Goal: Task Accomplishment & Management: Complete application form

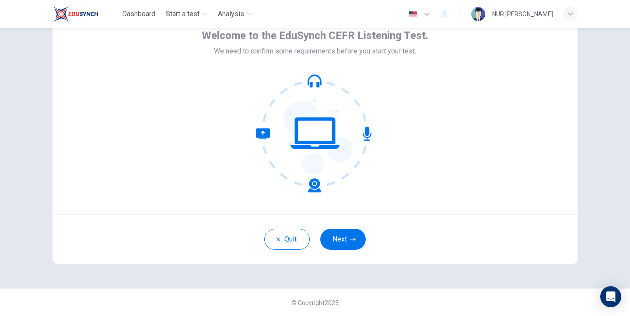
scroll to position [49, 0]
click at [345, 232] on button "Next" at bounding box center [343, 238] width 46 height 21
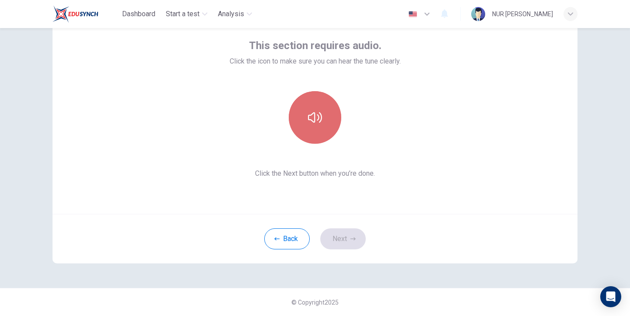
click at [303, 107] on button "button" at bounding box center [315, 117] width 53 height 53
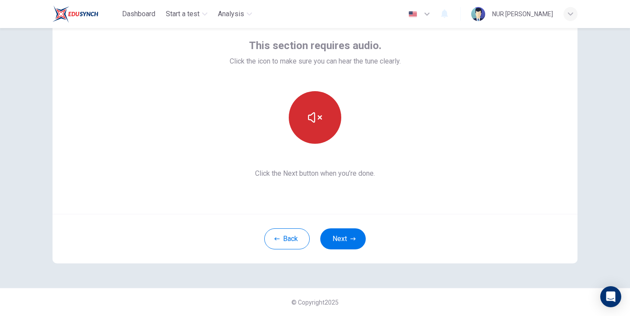
click at [308, 113] on icon "button" at bounding box center [315, 117] width 14 height 14
click at [302, 115] on button "button" at bounding box center [315, 117] width 53 height 53
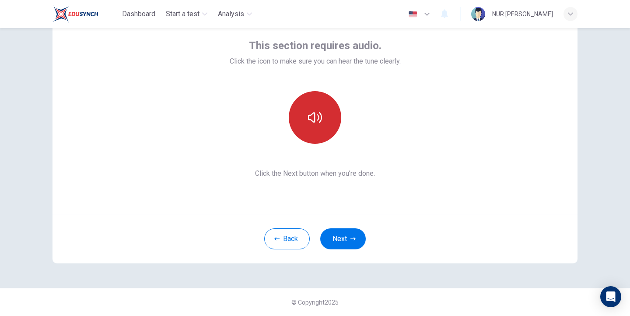
click at [302, 115] on button "button" at bounding box center [315, 117] width 53 height 53
drag, startPoint x: 317, startPoint y: 67, endPoint x: 316, endPoint y: 125, distance: 57.4
click at [316, 72] on div "This section requires audio. Click the icon to make sure you can hear the tune …" at bounding box center [315, 109] width 171 height 140
click at [326, 121] on button "button" at bounding box center [315, 117] width 53 height 53
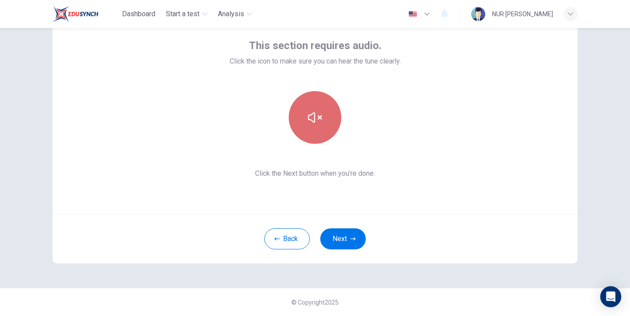
click at [312, 117] on icon "button" at bounding box center [315, 117] width 14 height 14
click at [327, 134] on button "button" at bounding box center [315, 117] width 53 height 53
click at [326, 126] on button "button" at bounding box center [315, 117] width 53 height 53
click at [324, 117] on button "button" at bounding box center [315, 117] width 53 height 53
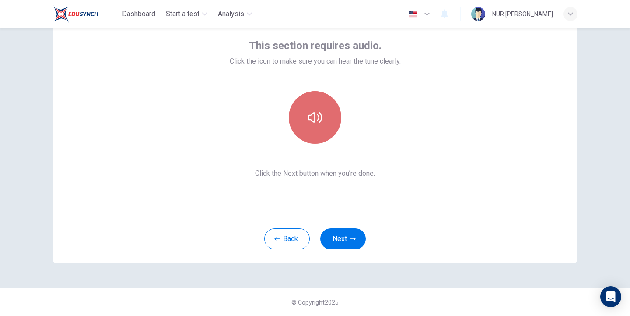
click at [324, 117] on button "button" at bounding box center [315, 117] width 53 height 53
click at [318, 114] on icon "button" at bounding box center [315, 117] width 14 height 14
click at [318, 114] on icon "button" at bounding box center [315, 117] width 14 height 11
click at [320, 126] on button "button" at bounding box center [315, 117] width 53 height 53
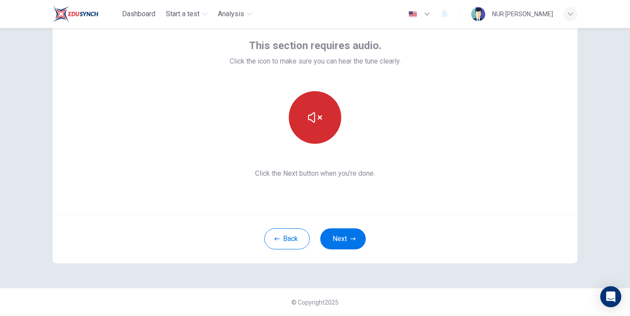
click at [320, 126] on button "button" at bounding box center [315, 117] width 53 height 53
click at [308, 122] on icon "button" at bounding box center [315, 117] width 14 height 14
click at [309, 132] on button "button" at bounding box center [315, 117] width 53 height 53
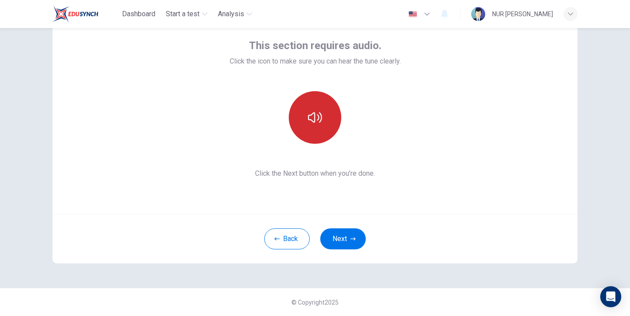
click at [313, 132] on button "button" at bounding box center [315, 117] width 53 height 53
click at [314, 110] on button "button" at bounding box center [315, 117] width 53 height 53
click at [317, 125] on button "button" at bounding box center [315, 117] width 53 height 53
click at [316, 120] on icon "button" at bounding box center [315, 117] width 14 height 11
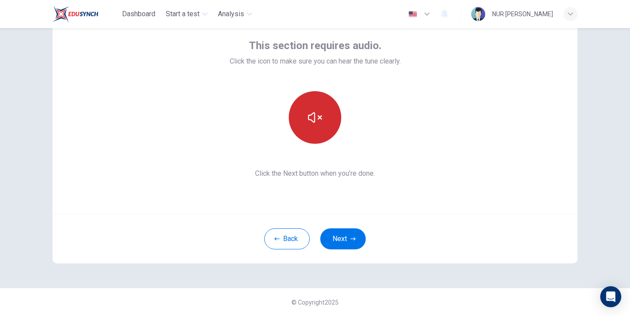
click at [316, 120] on icon "button" at bounding box center [315, 117] width 14 height 14
click at [316, 120] on icon "button" at bounding box center [315, 117] width 14 height 11
click at [321, 118] on button "button" at bounding box center [315, 117] width 53 height 53
click at [322, 116] on button "button" at bounding box center [315, 117] width 53 height 53
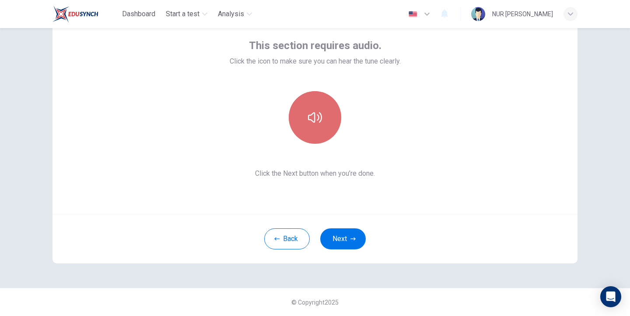
click at [303, 102] on button "button" at bounding box center [315, 117] width 53 height 53
click at [306, 104] on button "button" at bounding box center [315, 117] width 53 height 53
click at [302, 103] on button "button" at bounding box center [315, 117] width 53 height 53
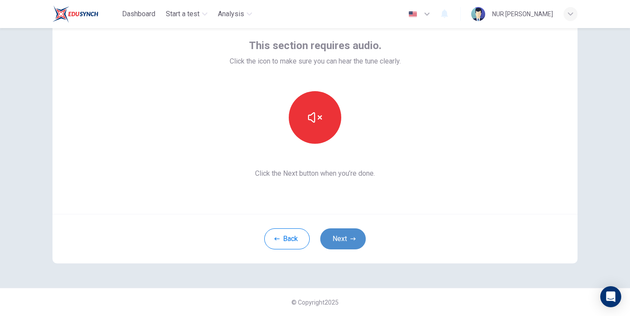
click at [345, 238] on button "Next" at bounding box center [343, 238] width 46 height 21
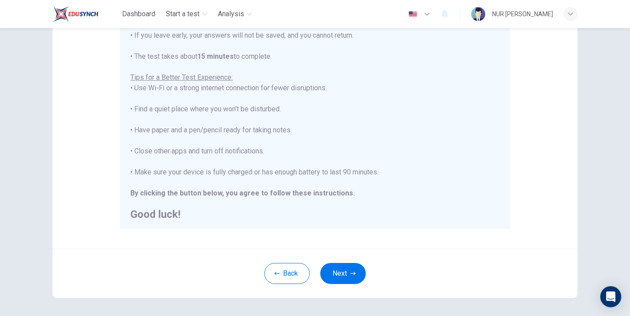
scroll to position [10, 0]
click at [352, 268] on button "Next" at bounding box center [343, 273] width 46 height 21
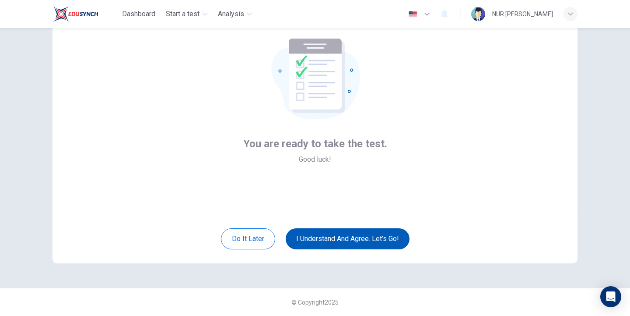
scroll to position [49, 0]
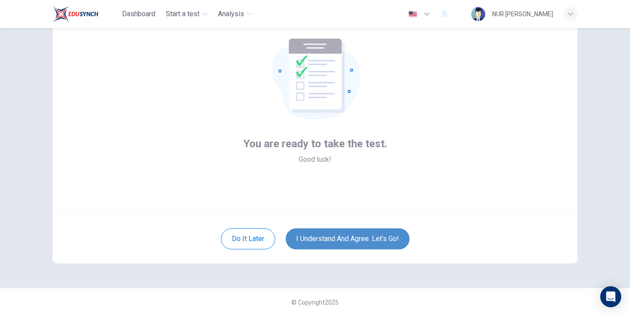
click at [383, 230] on button "I understand and agree. Let’s go!" at bounding box center [348, 238] width 124 height 21
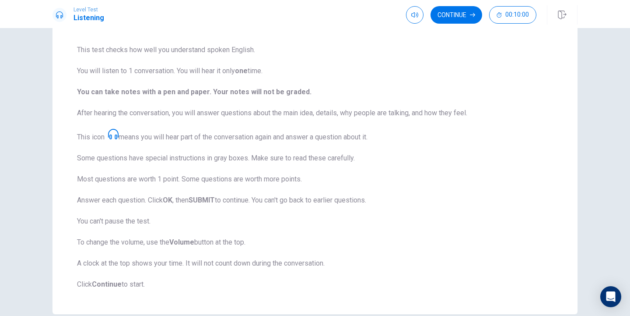
scroll to position [104, 0]
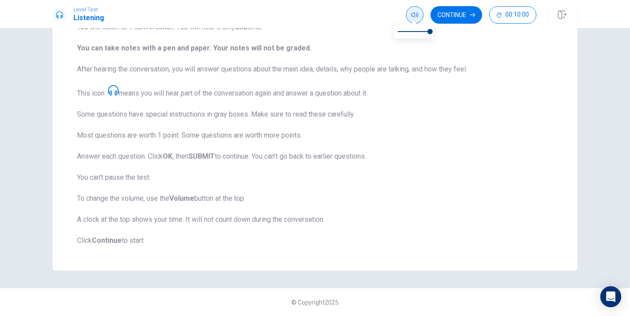
click at [416, 17] on icon "button" at bounding box center [414, 14] width 7 height 7
type input "0.9"
click at [427, 29] on span at bounding box center [427, 31] width 5 height 5
click at [461, 20] on button "Continue" at bounding box center [457, 15] width 52 height 18
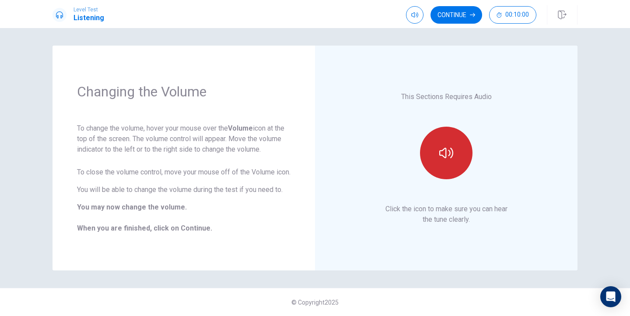
click at [439, 171] on button "button" at bounding box center [446, 153] width 53 height 53
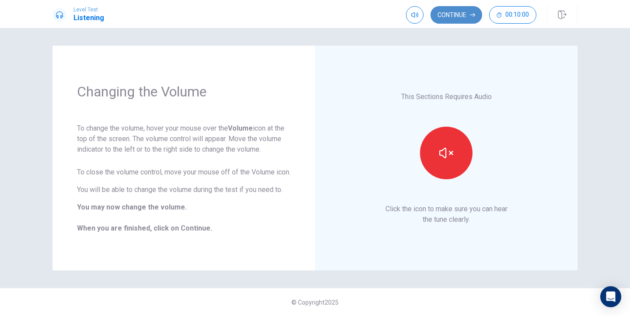
click at [459, 12] on button "Continue" at bounding box center [457, 15] width 52 height 18
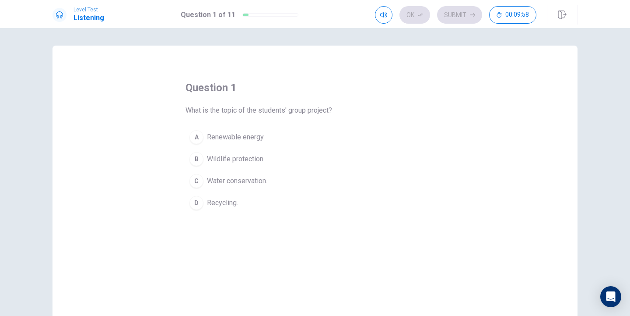
click at [260, 141] on span "Renewable energy." at bounding box center [236, 137] width 58 height 11
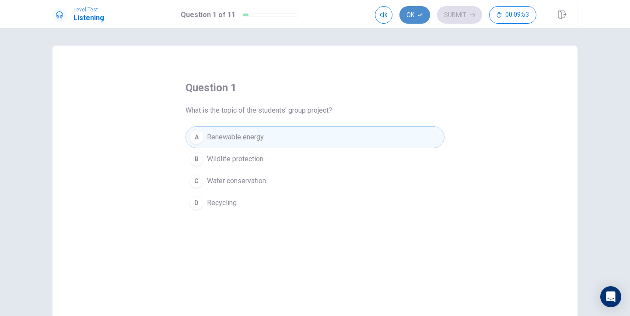
click at [418, 19] on button "Ok" at bounding box center [415, 15] width 31 height 18
click at [452, 18] on button "Submit" at bounding box center [459, 15] width 45 height 18
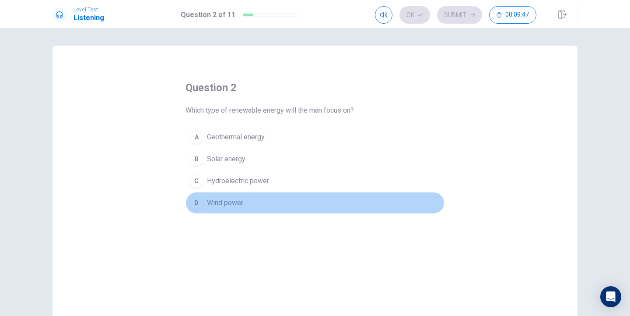
click at [230, 201] on span "Wind power." at bounding box center [225, 202] width 37 height 11
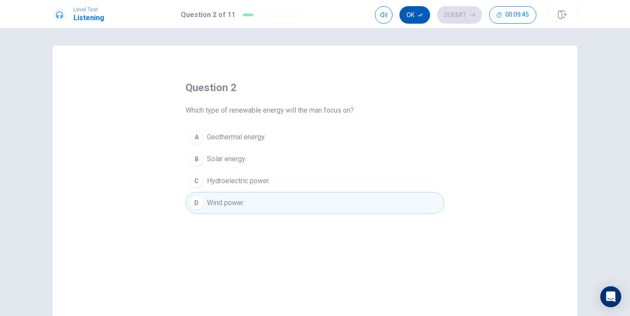
click at [421, 19] on button "Ok" at bounding box center [415, 15] width 31 height 18
click at [465, 15] on button "Submit" at bounding box center [459, 15] width 45 height 18
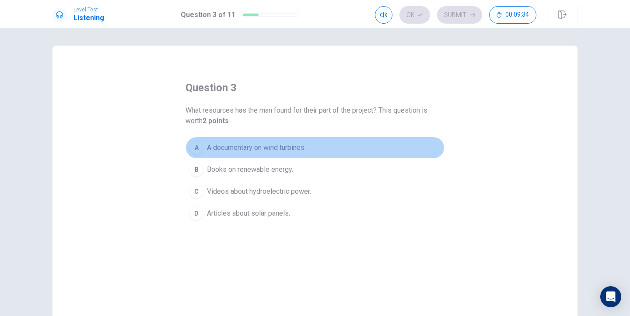
click at [284, 144] on span "A documentary on wind turbines." at bounding box center [256, 147] width 99 height 11
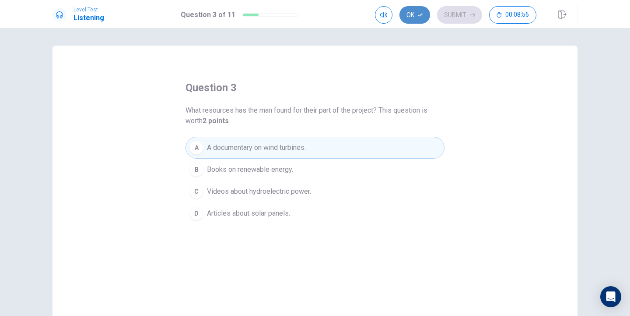
click at [412, 13] on button "Ok" at bounding box center [415, 15] width 31 height 18
click at [454, 20] on button "Submit" at bounding box center [459, 15] width 45 height 18
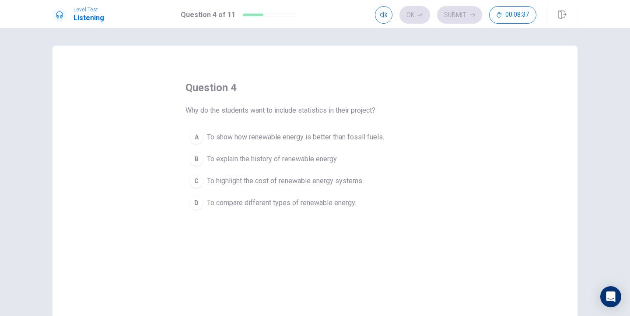
click at [334, 137] on span "To show how renewable energy is better than fossil fuels." at bounding box center [295, 137] width 177 height 11
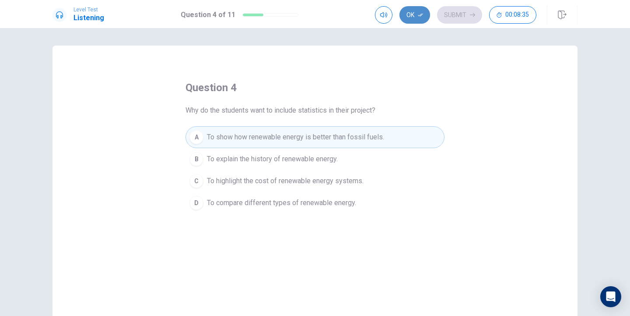
click at [416, 19] on button "Ok" at bounding box center [415, 15] width 31 height 18
click at [462, 14] on button "Submit" at bounding box center [459, 15] width 45 height 18
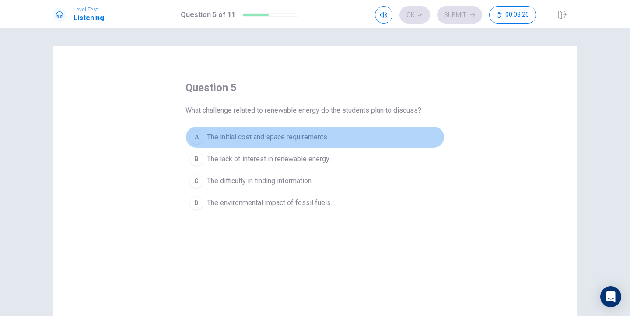
click at [292, 138] on span "The initial cost and space requirements." at bounding box center [268, 137] width 122 height 11
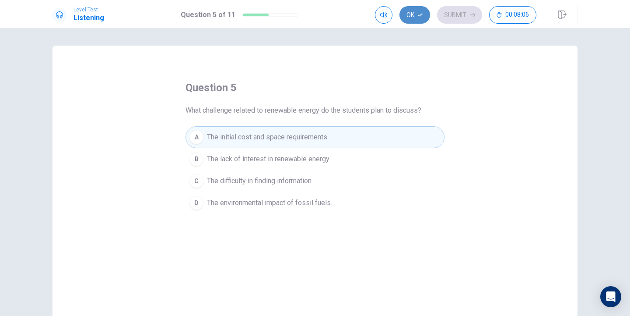
click at [415, 20] on button "Ok" at bounding box center [415, 15] width 31 height 18
click at [465, 19] on button "Submit" at bounding box center [459, 15] width 45 height 18
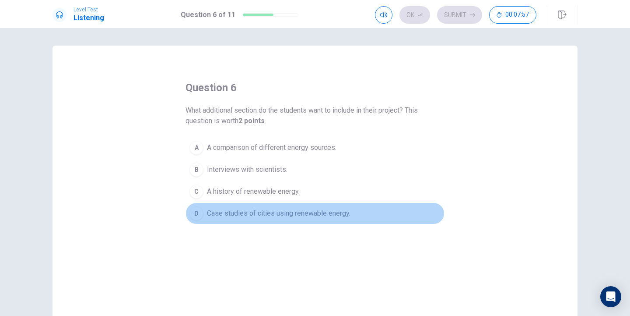
click at [311, 215] on span "Case studies of cities using renewable energy." at bounding box center [279, 213] width 144 height 11
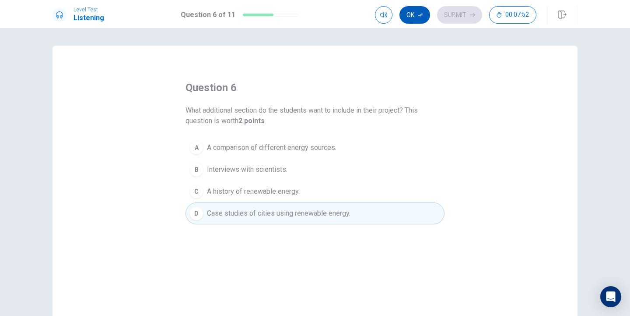
click at [417, 18] on button "Ok" at bounding box center [415, 15] width 31 height 18
click at [465, 15] on button "Submit" at bounding box center [459, 15] width 45 height 18
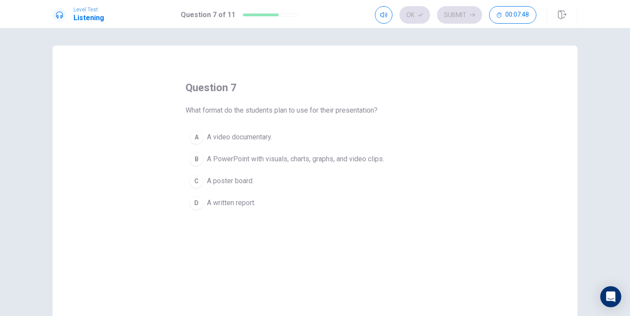
click at [309, 160] on span "A PowerPoint with visuals, charts, graphs, and video clips." at bounding box center [295, 159] width 177 height 11
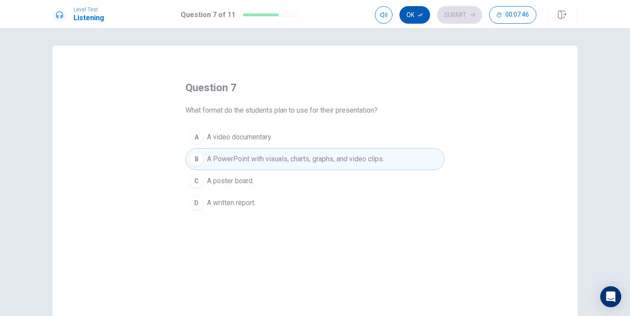
click at [416, 15] on button "Ok" at bounding box center [415, 15] width 31 height 18
click at [471, 15] on icon "button" at bounding box center [472, 14] width 5 height 5
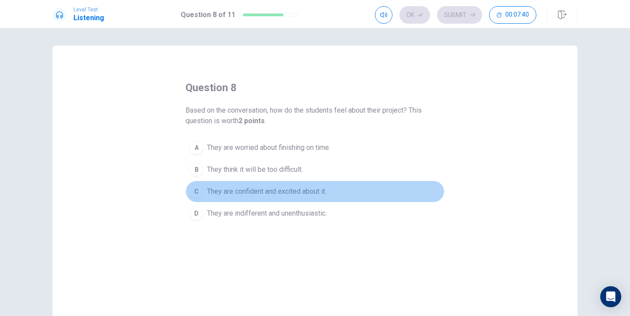
click at [292, 185] on button "C They are confident and excited about it." at bounding box center [315, 191] width 259 height 22
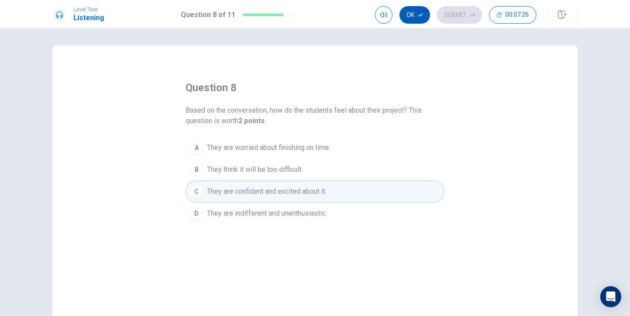
click at [417, 19] on button "Ok" at bounding box center [415, 15] width 31 height 18
click at [454, 11] on button "Submit" at bounding box center [459, 15] width 45 height 18
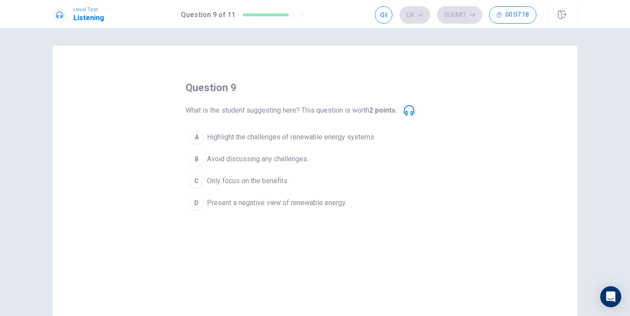
click at [328, 137] on span "Highlight the challenges of renewable energy systems." at bounding box center [291, 137] width 169 height 11
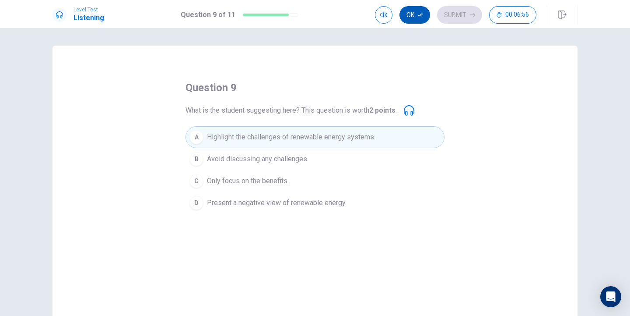
click at [416, 16] on button "Ok" at bounding box center [415, 15] width 31 height 18
click at [461, 16] on button "Submit" at bounding box center [459, 15] width 45 height 18
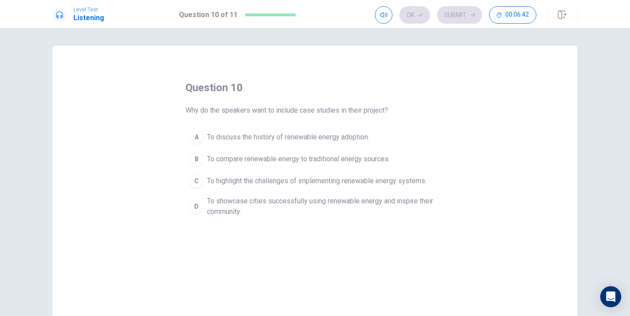
click at [257, 202] on span "To showcase cities successfully using renewable energy and inspire their commun…" at bounding box center [324, 206] width 234 height 21
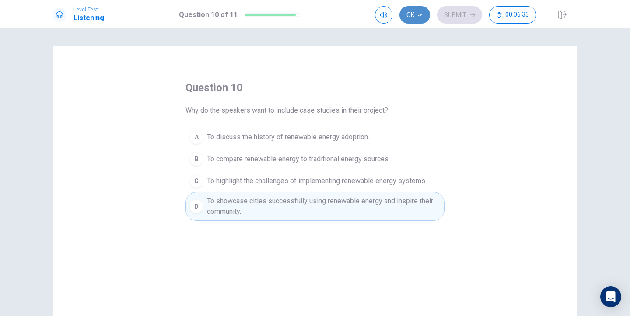
click at [416, 14] on button "Ok" at bounding box center [415, 15] width 31 height 18
click at [460, 21] on button "Submit" at bounding box center [459, 15] width 45 height 18
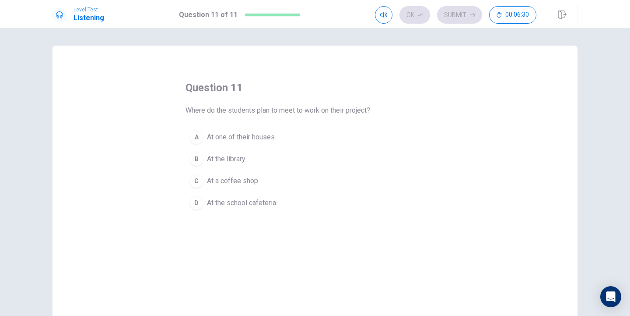
drag, startPoint x: 237, startPoint y: 156, endPoint x: 241, endPoint y: 157, distance: 4.4
click at [238, 156] on span "At the library." at bounding box center [226, 159] width 39 height 11
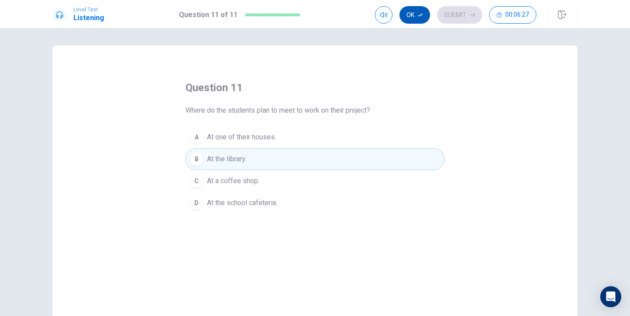
click at [415, 18] on button "Ok" at bounding box center [415, 15] width 31 height 18
click at [455, 16] on button "Submit" at bounding box center [459, 15] width 45 height 18
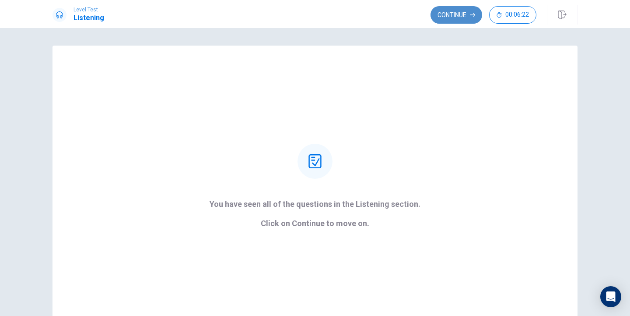
click at [454, 17] on button "Continue" at bounding box center [457, 15] width 52 height 18
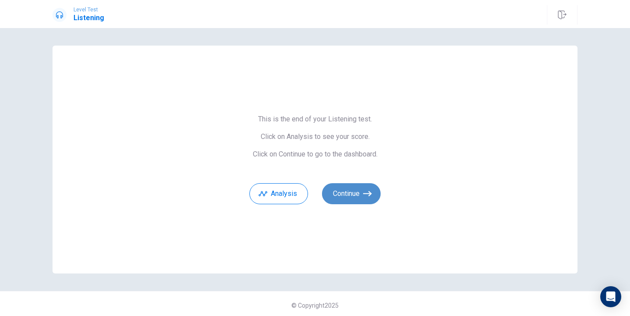
click at [348, 190] on button "Continue" at bounding box center [351, 193] width 59 height 21
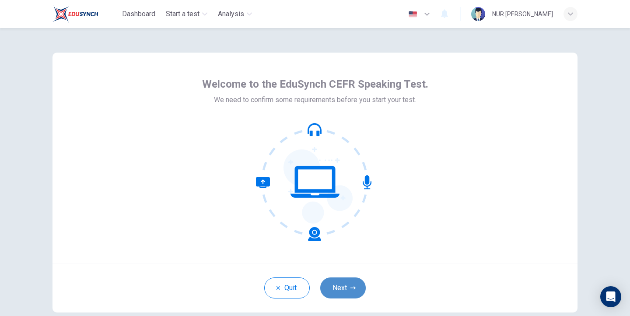
click at [334, 283] on button "Next" at bounding box center [343, 287] width 46 height 21
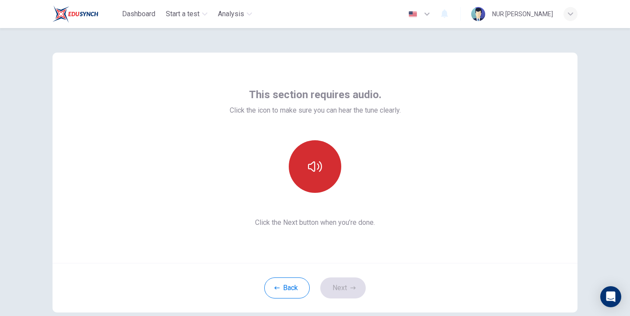
click at [308, 165] on icon "button" at bounding box center [315, 166] width 14 height 14
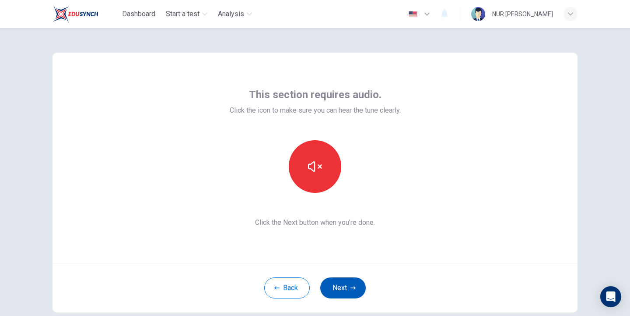
click at [334, 283] on button "Next" at bounding box center [343, 287] width 46 height 21
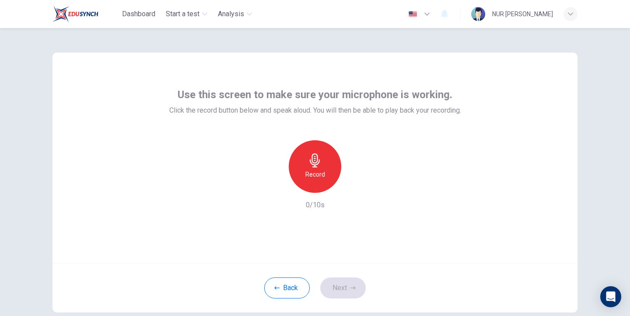
click at [325, 172] on div "Record" at bounding box center [315, 166] width 53 height 53
click at [325, 172] on div "Stop" at bounding box center [315, 166] width 53 height 53
click at [352, 186] on icon "button" at bounding box center [355, 185] width 9 height 9
click at [272, 188] on icon "button" at bounding box center [275, 186] width 8 height 8
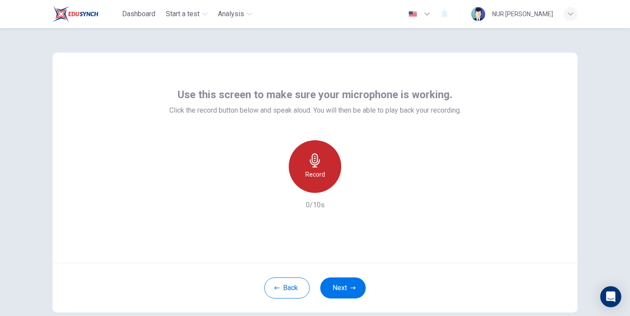
click at [320, 172] on h6 "Record" at bounding box center [316, 174] width 20 height 11
click at [316, 172] on h6 "Stop" at bounding box center [315, 174] width 13 height 11
click at [354, 184] on icon "button" at bounding box center [356, 185] width 4 height 5
click at [275, 189] on icon "button" at bounding box center [275, 186] width 8 height 8
click at [318, 179] on h6 "Record" at bounding box center [316, 174] width 20 height 11
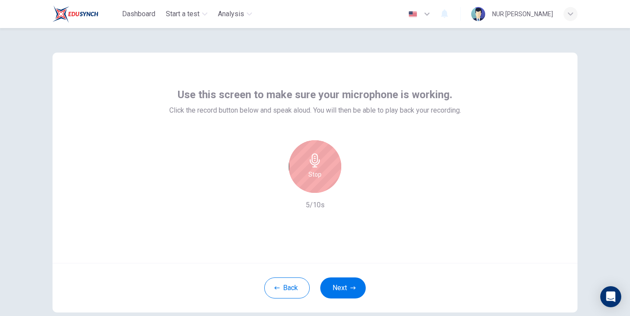
click at [320, 181] on div "Stop" at bounding box center [315, 166] width 53 height 53
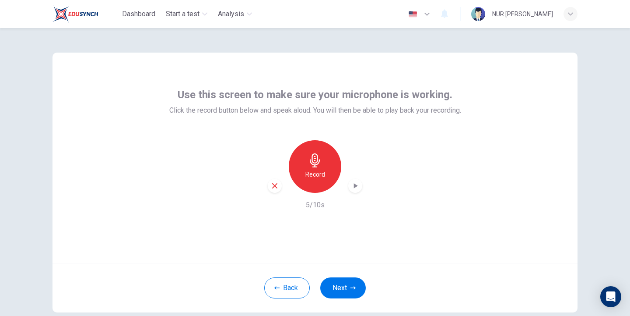
click at [356, 190] on div "button" at bounding box center [355, 186] width 14 height 14
click at [490, 152] on div "Use this screen to make sure your microphone is working. Click the record butto…" at bounding box center [315, 158] width 525 height 210
click at [272, 184] on icon "button" at bounding box center [274, 185] width 5 height 5
click at [323, 182] on div "Record" at bounding box center [315, 166] width 53 height 53
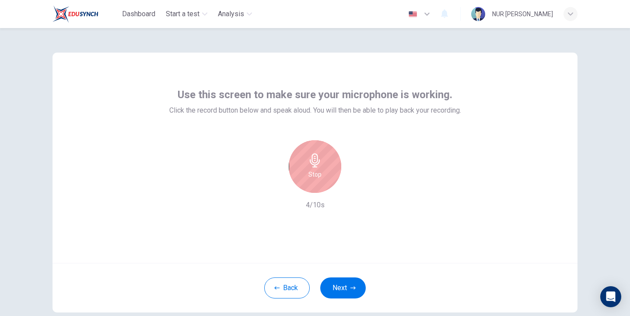
click at [328, 181] on div "Stop" at bounding box center [315, 166] width 53 height 53
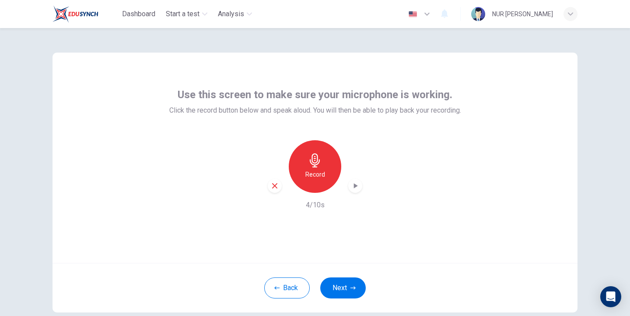
click at [351, 184] on icon "button" at bounding box center [355, 185] width 9 height 9
click at [271, 189] on icon "button" at bounding box center [275, 186] width 8 height 8
click at [306, 171] on h6 "Record" at bounding box center [316, 174] width 20 height 11
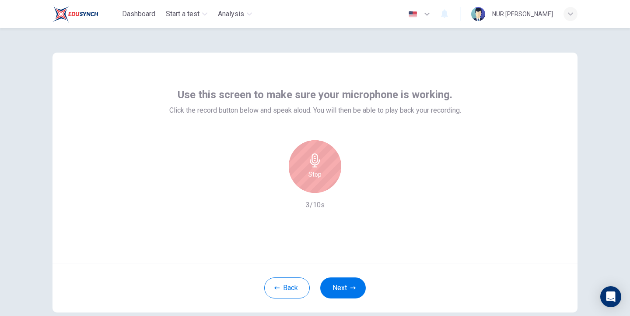
click at [304, 164] on div "Stop" at bounding box center [315, 166] width 53 height 53
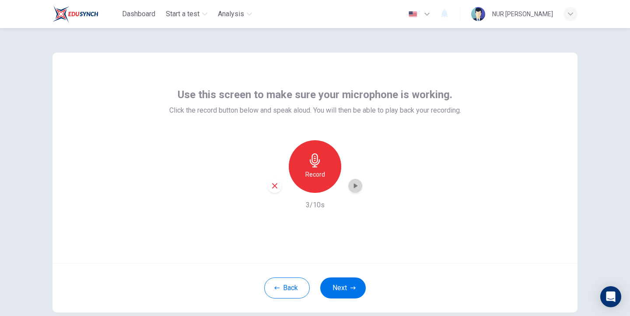
click at [351, 184] on icon "button" at bounding box center [355, 185] width 9 height 9
click at [272, 187] on icon "button" at bounding box center [275, 186] width 8 height 8
click at [341, 280] on button "Next" at bounding box center [343, 287] width 46 height 21
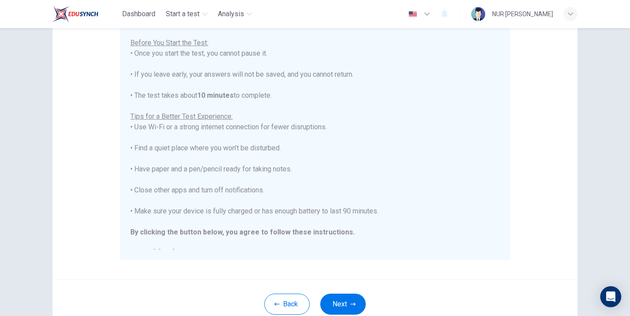
scroll to position [171, 0]
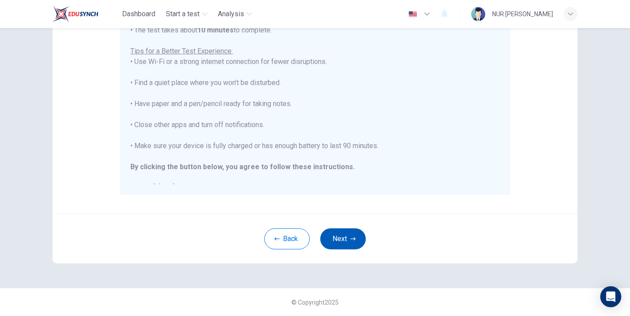
click at [351, 239] on icon "button" at bounding box center [353, 238] width 5 height 5
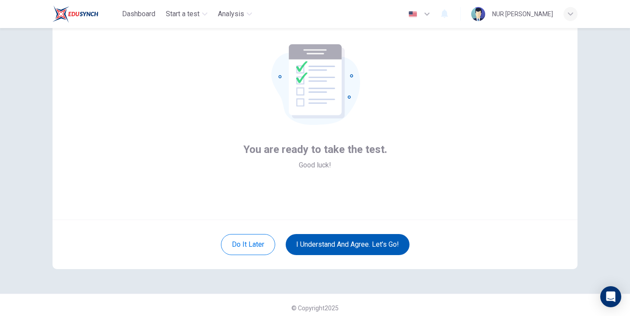
scroll to position [49, 0]
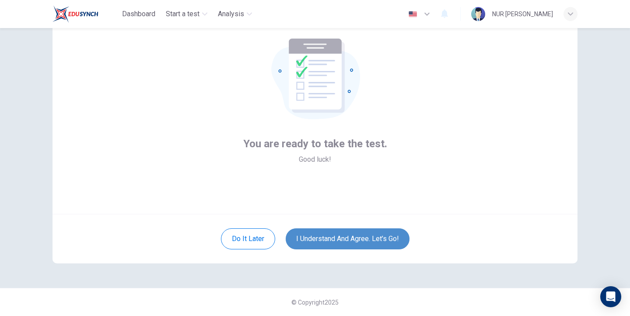
click at [355, 236] on button "I understand and agree. Let’s go!" at bounding box center [348, 238] width 124 height 21
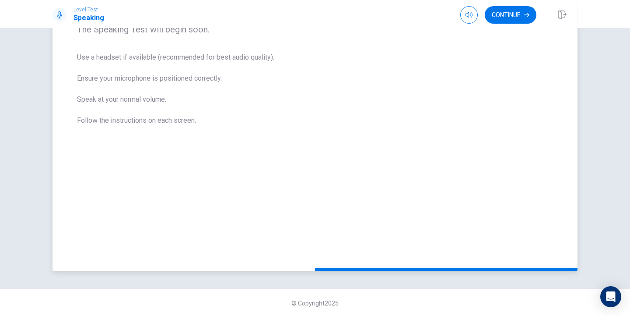
scroll to position [157, 0]
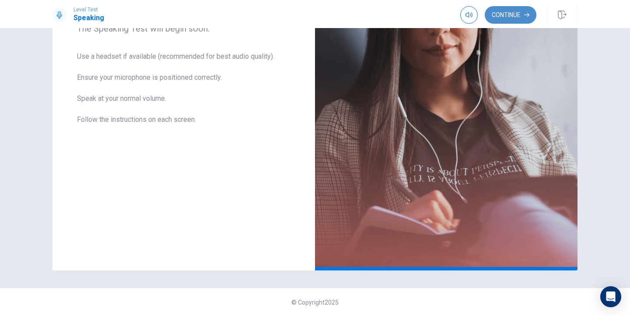
click at [520, 7] on button "Continue" at bounding box center [511, 15] width 52 height 18
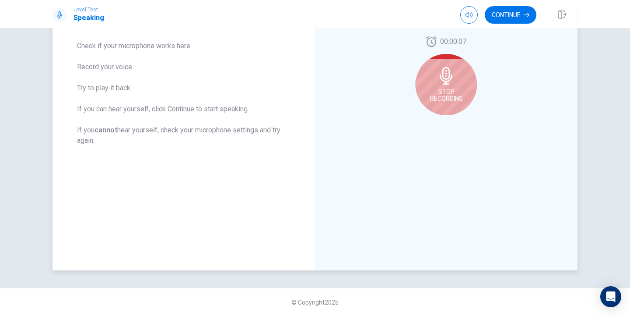
click at [452, 83] on icon at bounding box center [447, 76] width 18 height 18
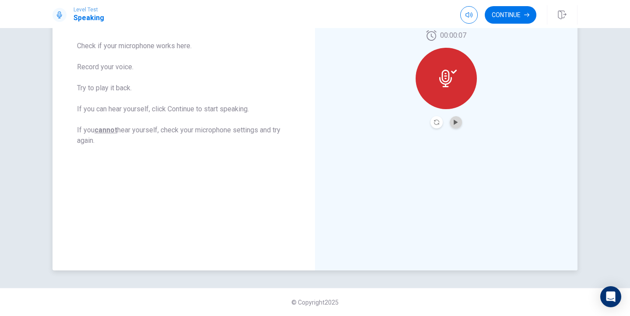
click at [451, 118] on button "Play Audio" at bounding box center [456, 122] width 12 height 12
click at [435, 121] on icon "Record Again" at bounding box center [436, 122] width 5 height 5
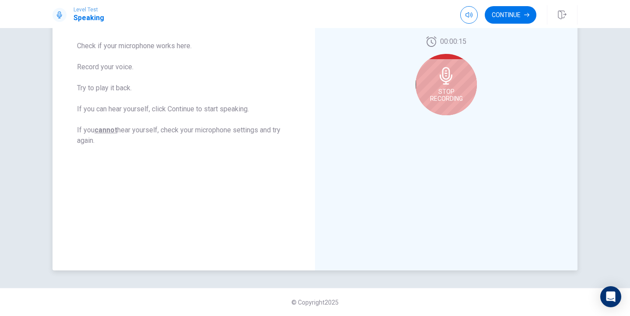
click at [445, 95] on span "Stop Recording" at bounding box center [446, 95] width 33 height 14
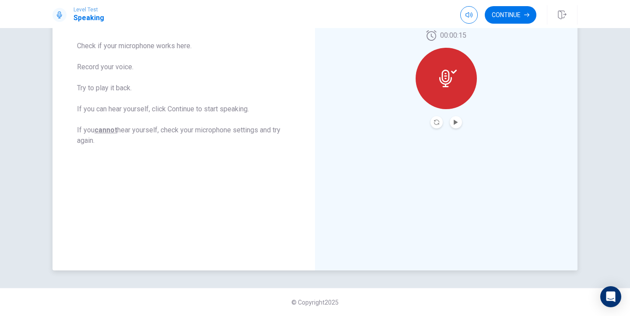
click at [442, 96] on div at bounding box center [446, 78] width 61 height 61
click at [454, 116] on button "Play Audio" at bounding box center [456, 122] width 12 height 12
click at [454, 121] on icon "Play Audio" at bounding box center [456, 122] width 5 height 5
click at [434, 122] on icon "Record Again" at bounding box center [436, 122] width 5 height 5
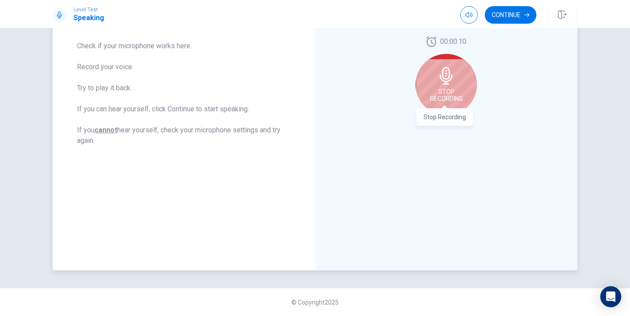
click at [458, 92] on span "Stop Recording" at bounding box center [446, 95] width 33 height 14
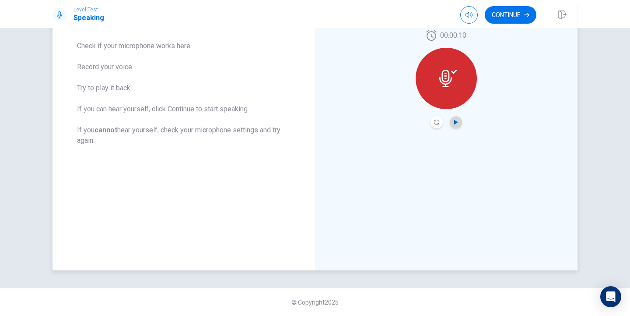
click at [454, 120] on icon "Play Audio" at bounding box center [456, 122] width 5 height 5
click at [434, 122] on icon "Record Again" at bounding box center [436, 122] width 5 height 5
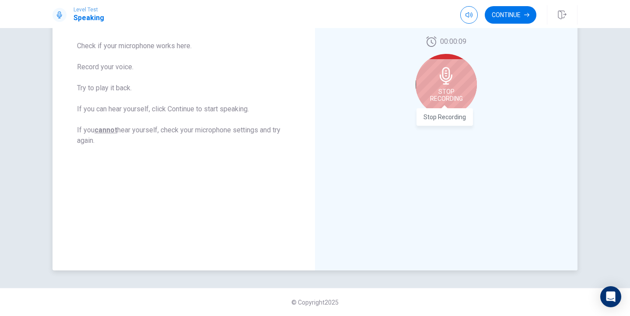
click at [430, 88] on span "Stop Recording" at bounding box center [446, 95] width 33 height 14
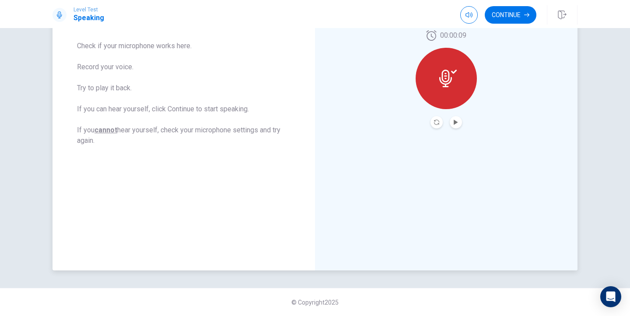
click at [460, 122] on button "Play Audio" at bounding box center [456, 122] width 12 height 12
type input "0.9"
click at [481, 32] on span at bounding box center [481, 31] width 5 height 5
click at [451, 117] on button "Play Audio" at bounding box center [456, 122] width 12 height 12
click at [436, 122] on icon "Record Again" at bounding box center [436, 122] width 5 height 5
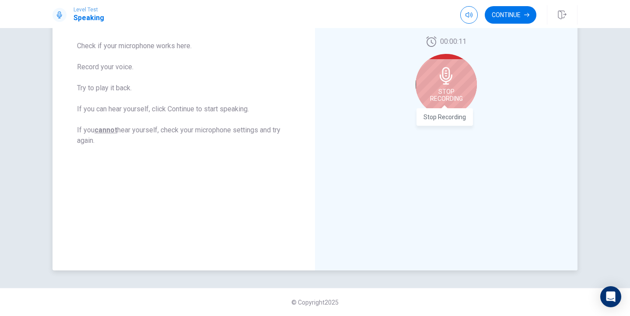
click at [443, 92] on span "Stop Recording" at bounding box center [446, 95] width 33 height 14
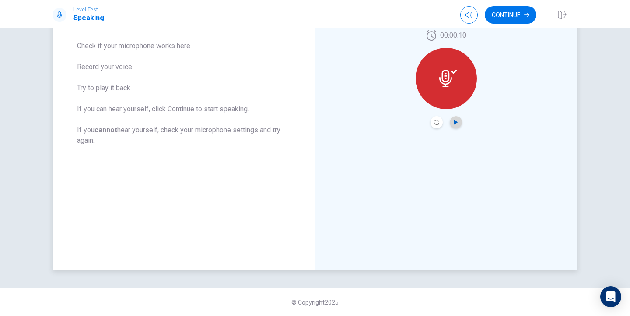
click at [454, 123] on icon "Play Audio" at bounding box center [456, 122] width 4 height 5
click at [436, 125] on button "Record Again" at bounding box center [437, 122] width 12 height 12
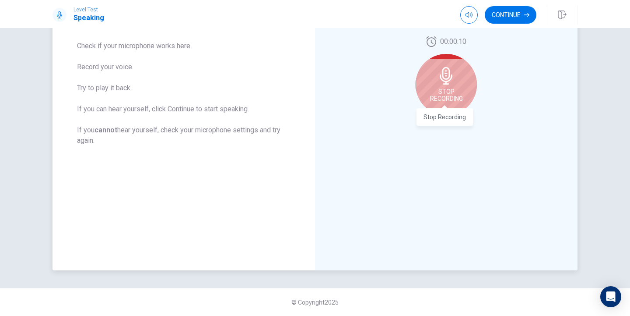
click at [447, 101] on span "Stop Recording" at bounding box center [446, 95] width 33 height 14
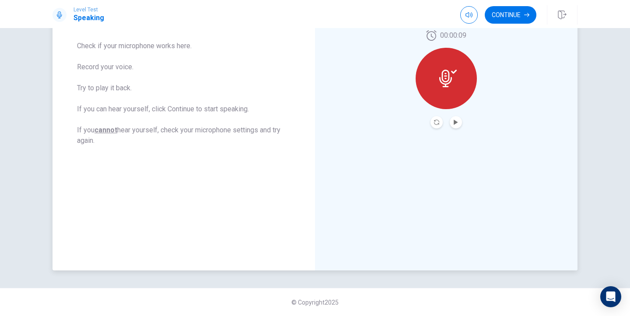
click at [460, 124] on div "00:00:09" at bounding box center [446, 79] width 61 height 98
click at [454, 122] on icon "Play Audio" at bounding box center [456, 122] width 4 height 5
click at [436, 125] on button "Record Again" at bounding box center [437, 122] width 12 height 12
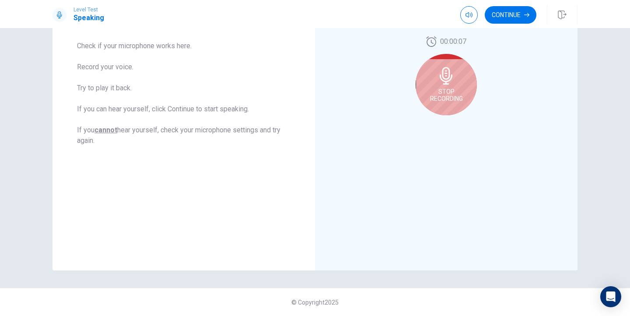
click at [457, 68] on div "Stop Recording" at bounding box center [446, 84] width 61 height 61
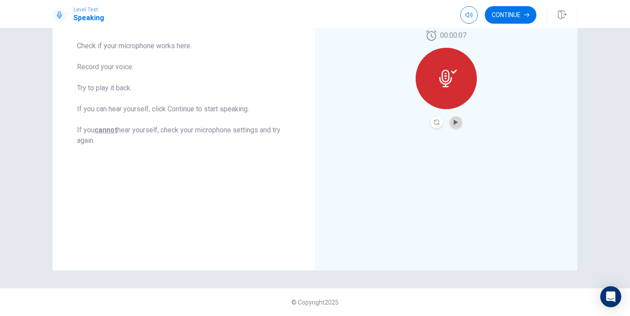
click at [453, 127] on button "Play Audio" at bounding box center [456, 122] width 12 height 12
click at [472, 10] on button "button" at bounding box center [470, 15] width 18 height 18
type input "0.6"
drag, startPoint x: 482, startPoint y: 30, endPoint x: 472, endPoint y: 31, distance: 10.1
click at [472, 31] on span at bounding box center [471, 31] width 5 height 5
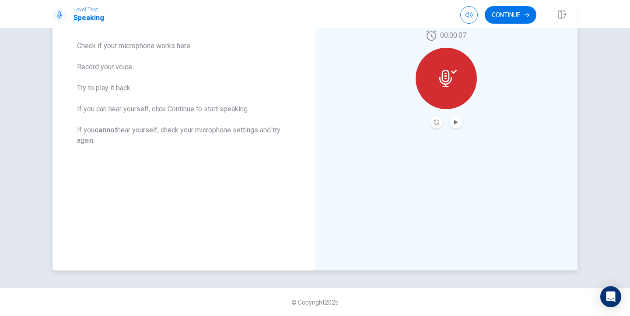
click at [454, 118] on button "Play Audio" at bounding box center [456, 122] width 12 height 12
click at [520, 15] on button "Continue" at bounding box center [511, 15] width 52 height 18
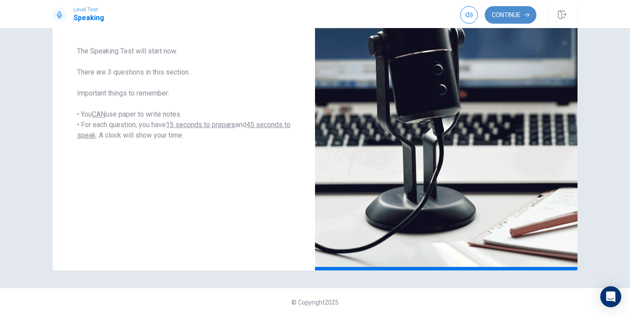
click at [502, 18] on button "Continue" at bounding box center [511, 15] width 52 height 18
